Goal: Task Accomplishment & Management: Manage account settings

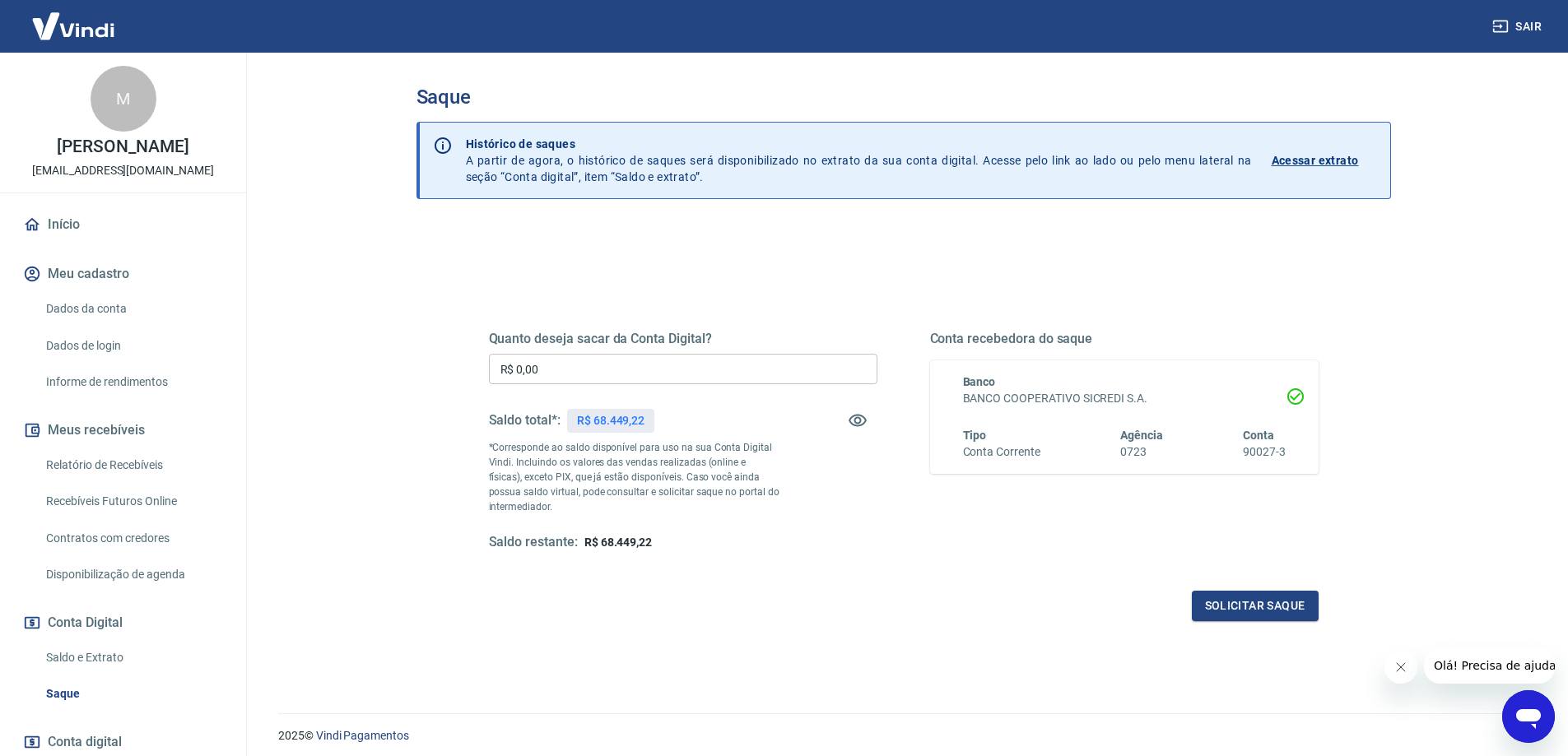
click at [580, 373] on input "R$ 0,00" at bounding box center [683, 369] width 388 height 31
type input "R$ 68.449,22"
click at [1245, 590] on div "Quanto deseja sacar da Conta Digital? R$ 68.449,22 ​ Saldo total*: R$ 68.449,22…" at bounding box center [904, 456] width 829 height 330
click at [1239, 604] on button "Solicitar saque" at bounding box center [1255, 605] width 127 height 31
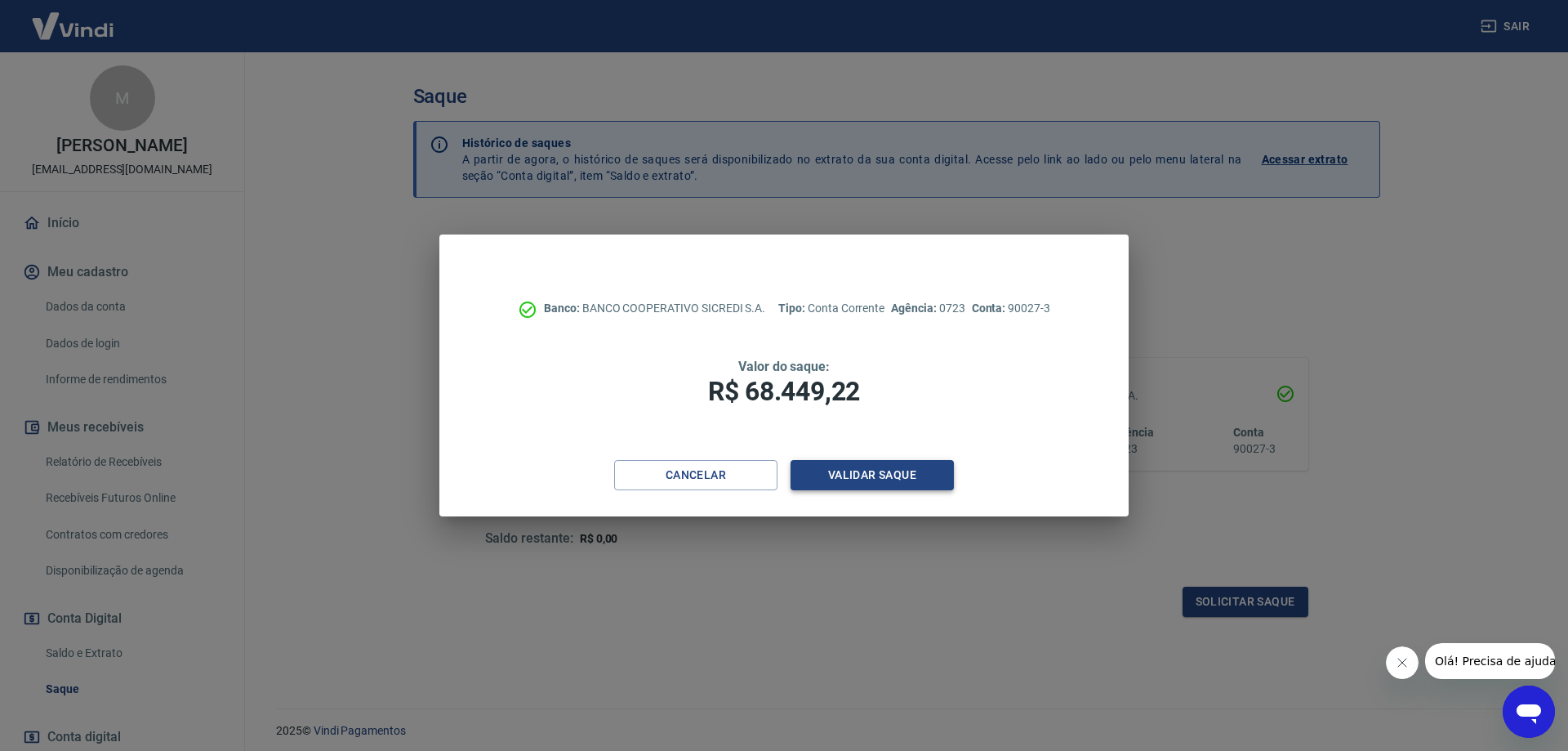
click at [877, 478] on button "Validar saque" at bounding box center [872, 475] width 163 height 30
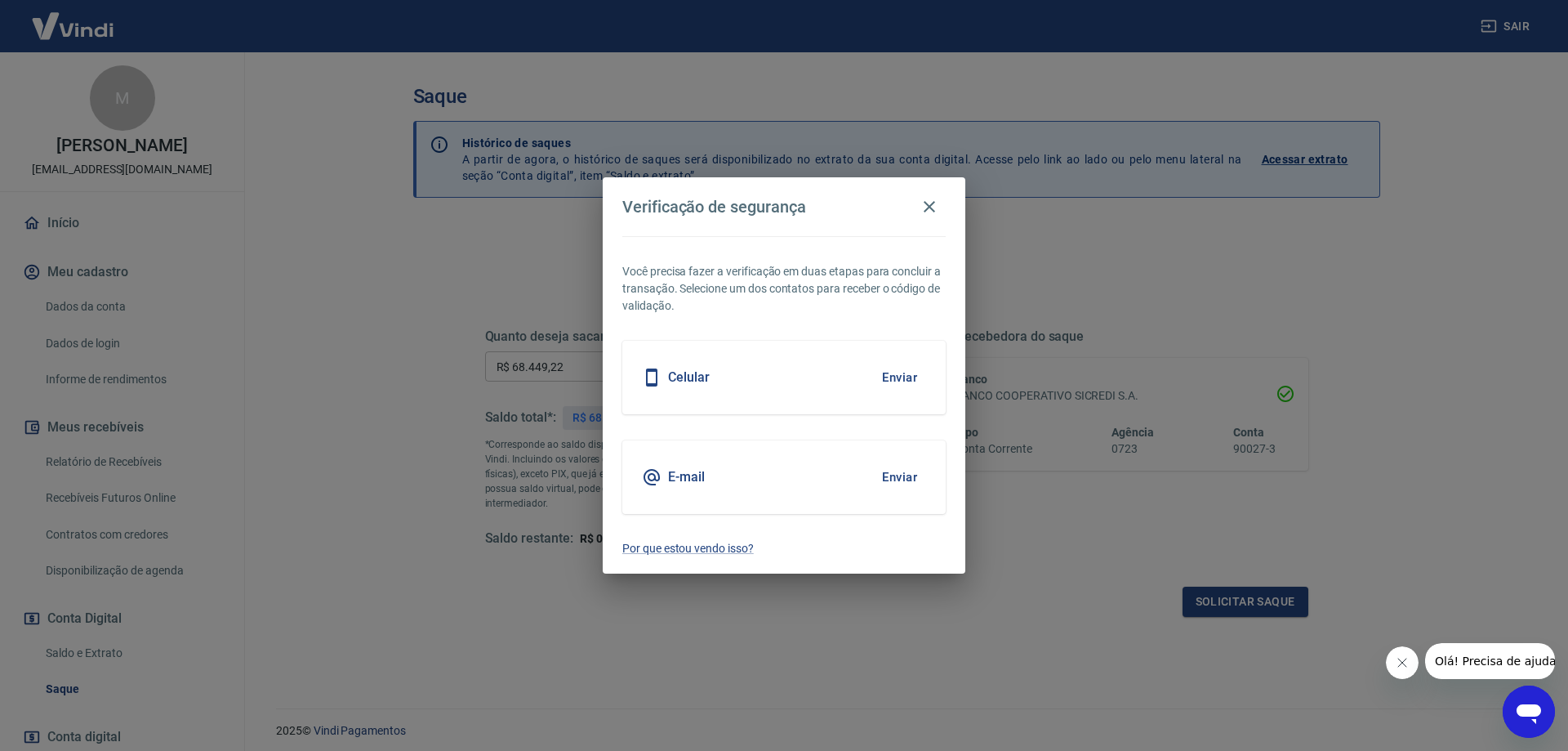
click at [898, 373] on button "Enviar" at bounding box center [899, 377] width 53 height 34
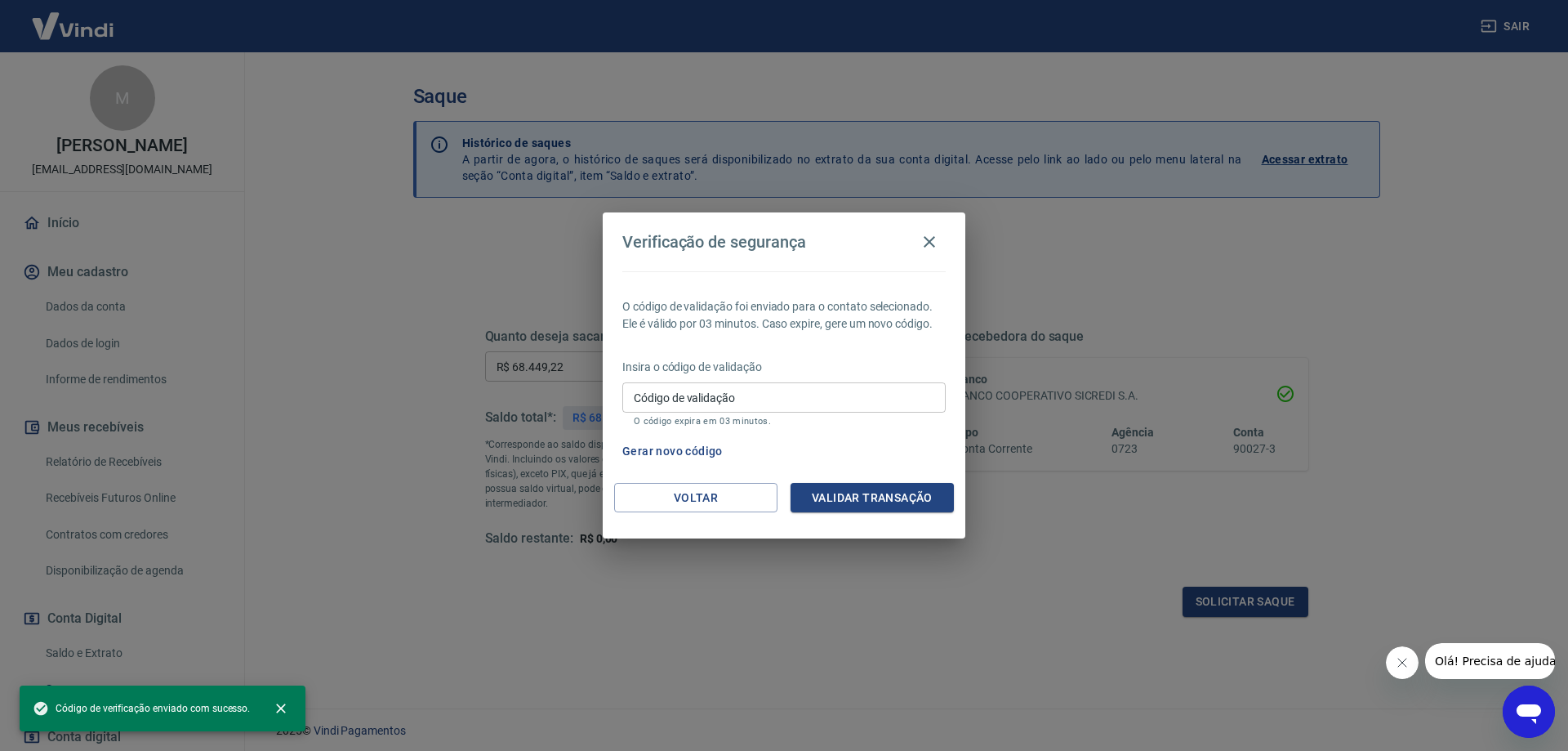
click at [689, 399] on input "Código de validação" at bounding box center [784, 397] width 324 height 30
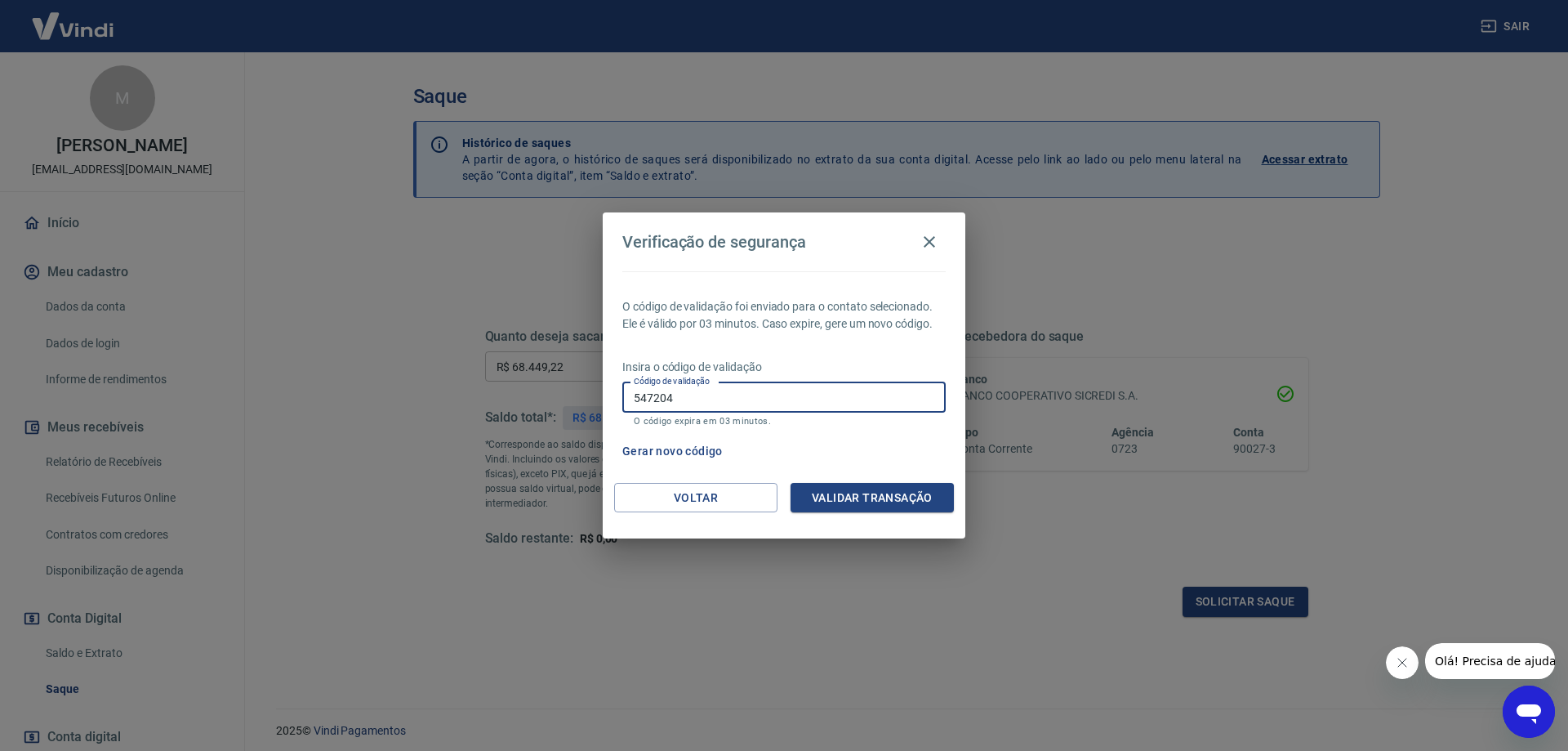
type input "547204"
click at [862, 486] on button "Validar transação" at bounding box center [872, 498] width 163 height 30
